Goal: Navigation & Orientation: Find specific page/section

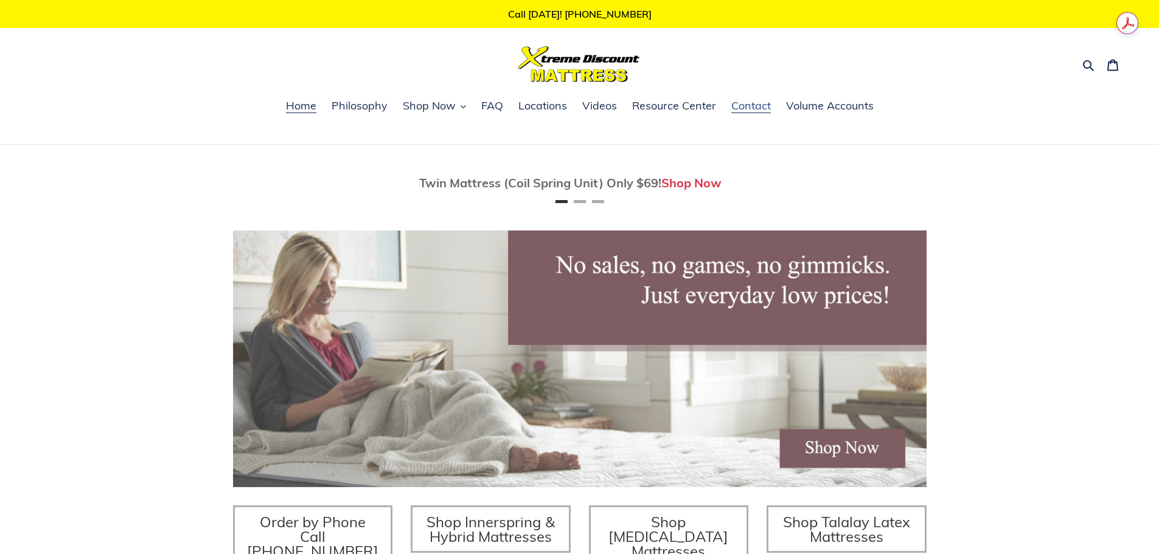
click at [728, 104] on link "Contact" at bounding box center [751, 106] width 52 height 18
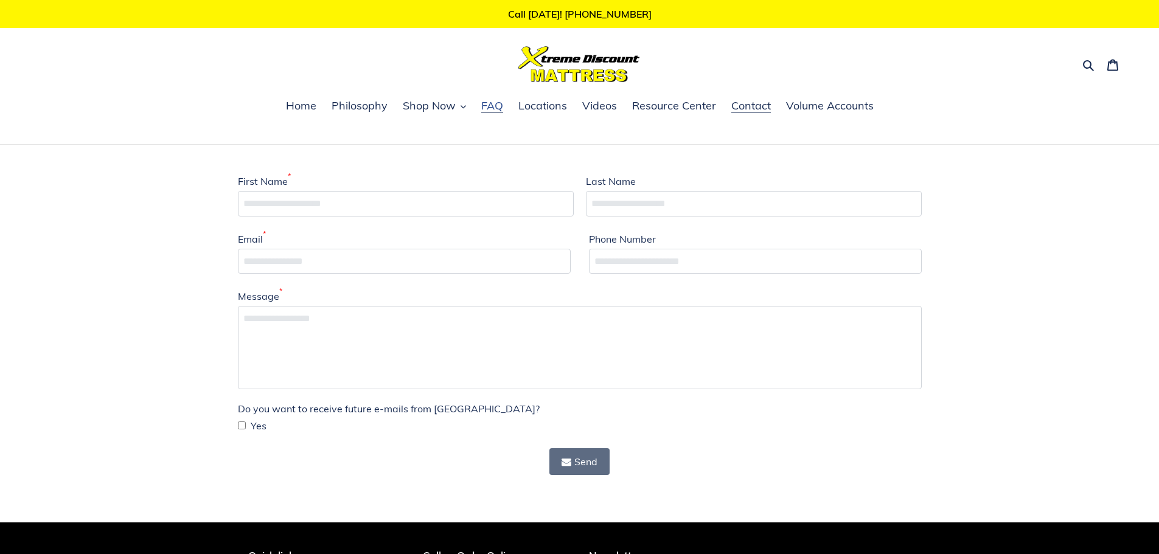
click at [485, 106] on span "FAQ" at bounding box center [492, 106] width 22 height 15
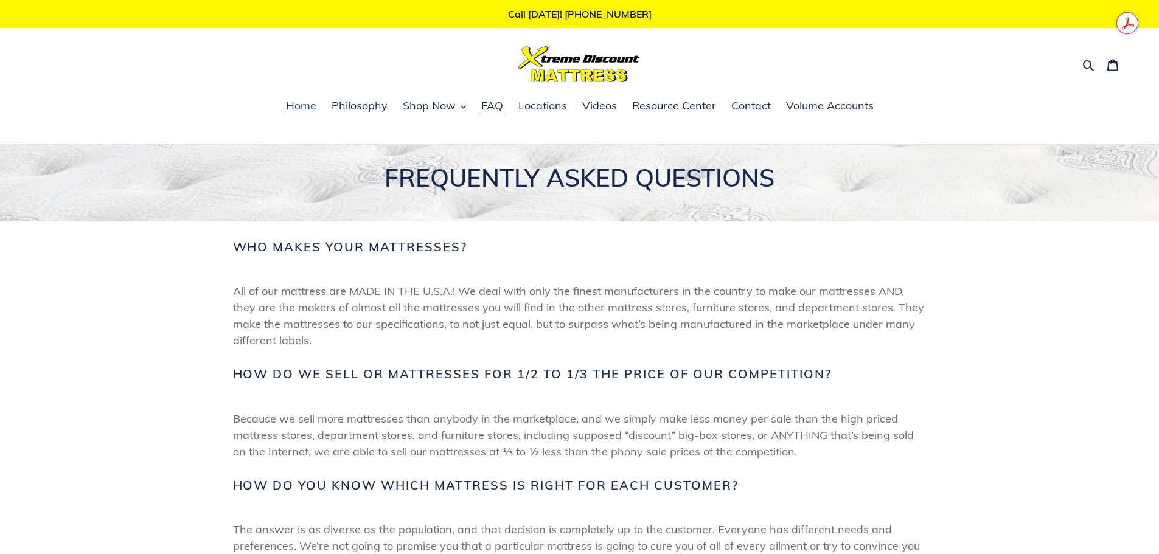
click at [297, 106] on span "Home" at bounding box center [301, 106] width 30 height 15
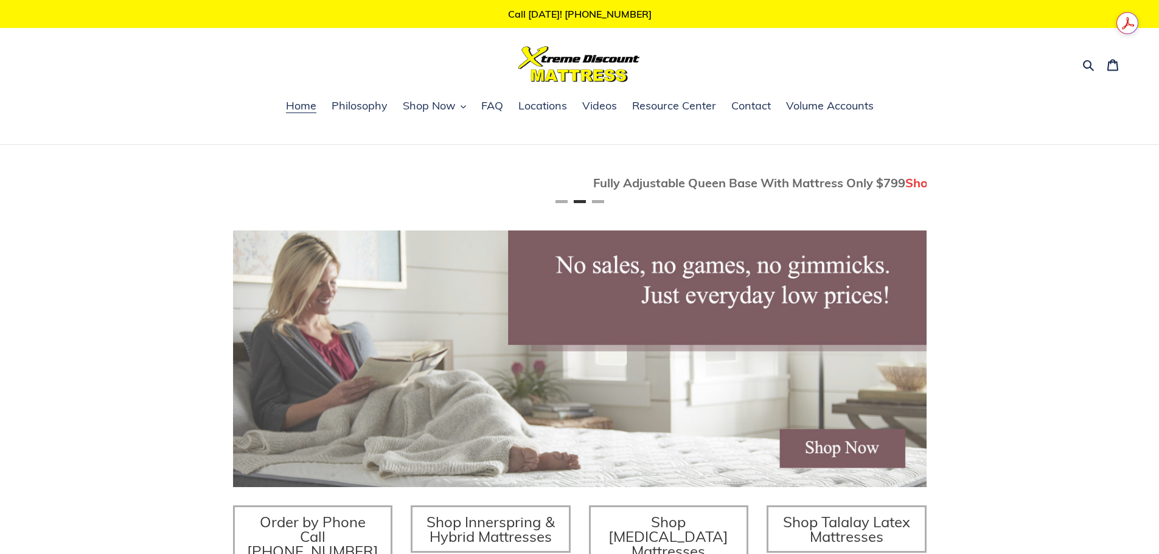
scroll to position [0, 693]
